Goal: Task Accomplishment & Management: Use online tool/utility

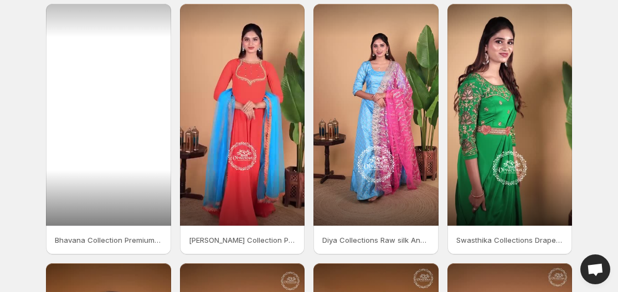
scroll to position [55, 0]
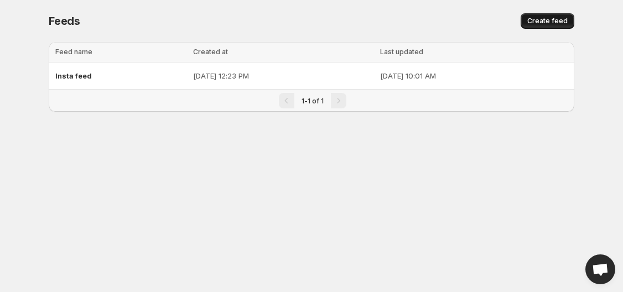
click at [551, 22] on span "Create feed" at bounding box center [547, 21] width 40 height 9
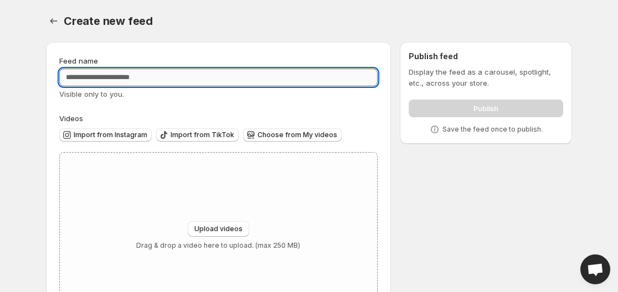
click at [213, 76] on input "Feed name" at bounding box center [218, 78] width 318 height 18
type input "**********"
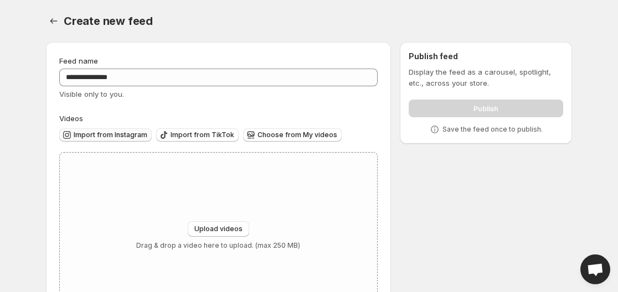
click at [115, 134] on span "Import from Instagram" at bounding box center [111, 135] width 74 height 9
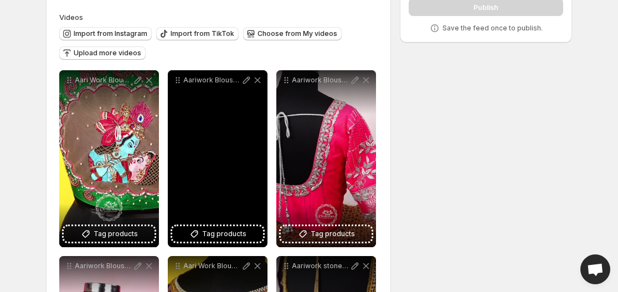
scroll to position [12, 0]
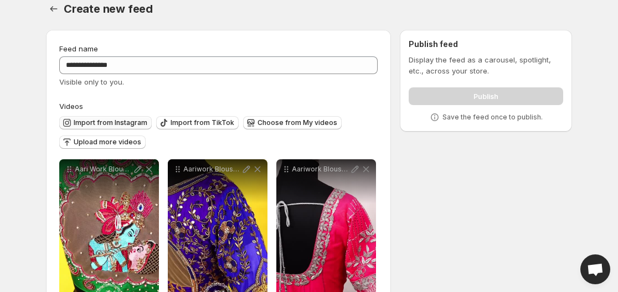
click at [107, 118] on button "Import from Instagram" at bounding box center [105, 122] width 92 height 13
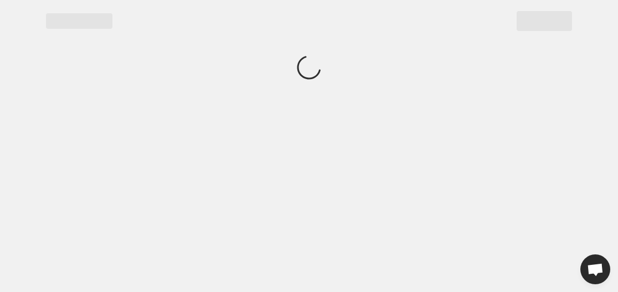
scroll to position [0, 0]
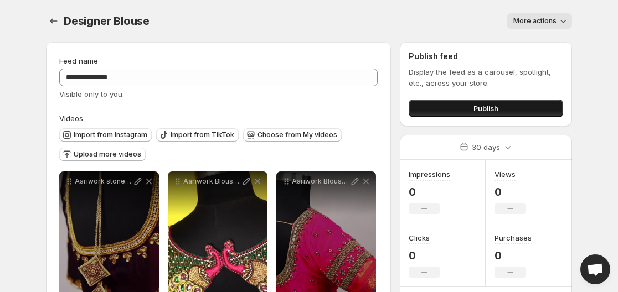
click at [477, 111] on span "Publish" at bounding box center [485, 108] width 25 height 11
click at [514, 105] on button "Publish" at bounding box center [485, 109] width 154 height 18
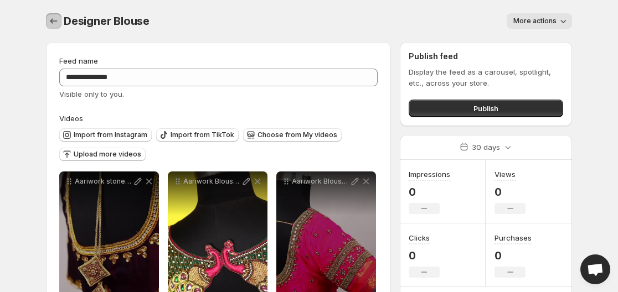
click at [53, 20] on icon "Settings" at bounding box center [53, 20] width 11 height 11
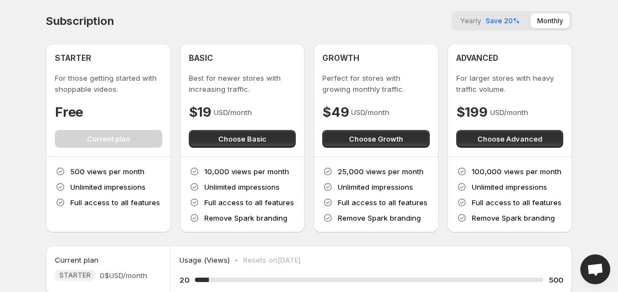
scroll to position [55, 0]
